Goal: Information Seeking & Learning: Learn about a topic

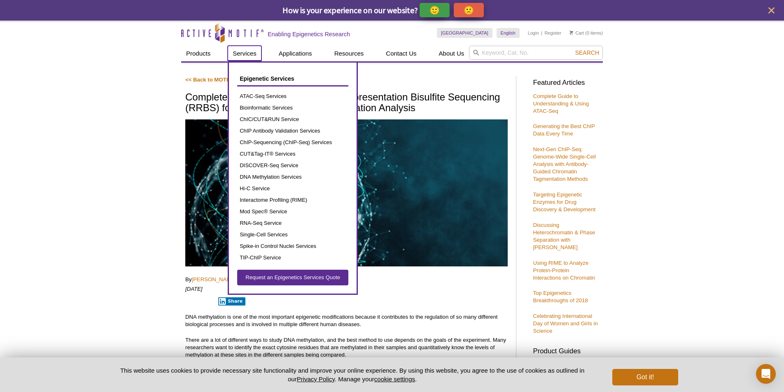
click at [246, 52] on link "Services" at bounding box center [245, 54] width 34 height 16
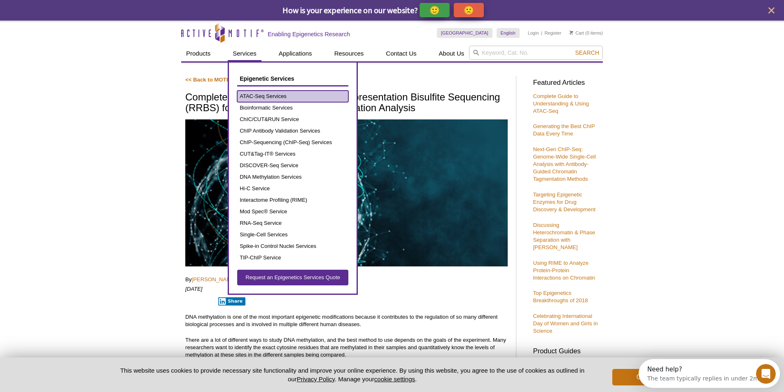
click at [259, 92] on link "ATAC-Seq Services" at bounding box center [292, 97] width 111 height 12
click at [261, 97] on link "ATAC-Seq Services" at bounding box center [292, 97] width 111 height 12
click at [267, 96] on link "ATAC-Seq Services" at bounding box center [292, 97] width 111 height 12
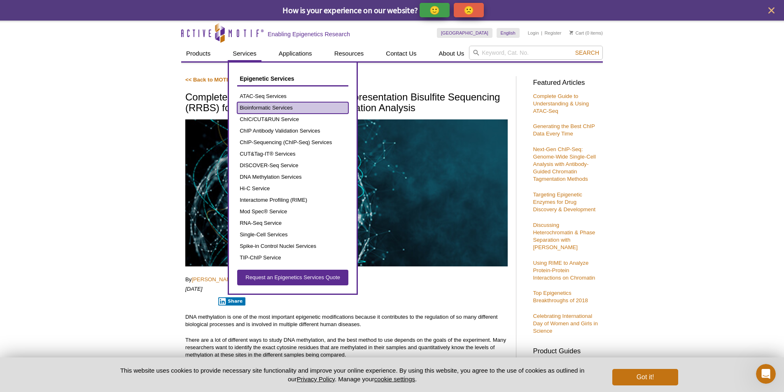
click at [267, 105] on link "Bioinformatic Services" at bounding box center [292, 108] width 111 height 12
click at [262, 96] on link "ATAC-Seq Services" at bounding box center [292, 97] width 111 height 12
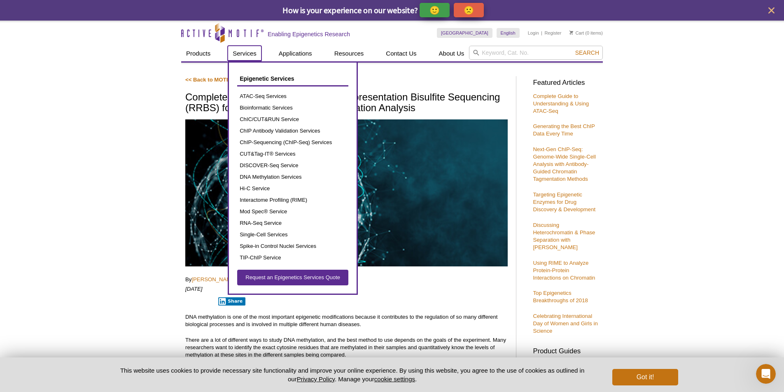
click at [251, 58] on link "Services" at bounding box center [245, 54] width 34 height 16
